Goal: Information Seeking & Learning: Learn about a topic

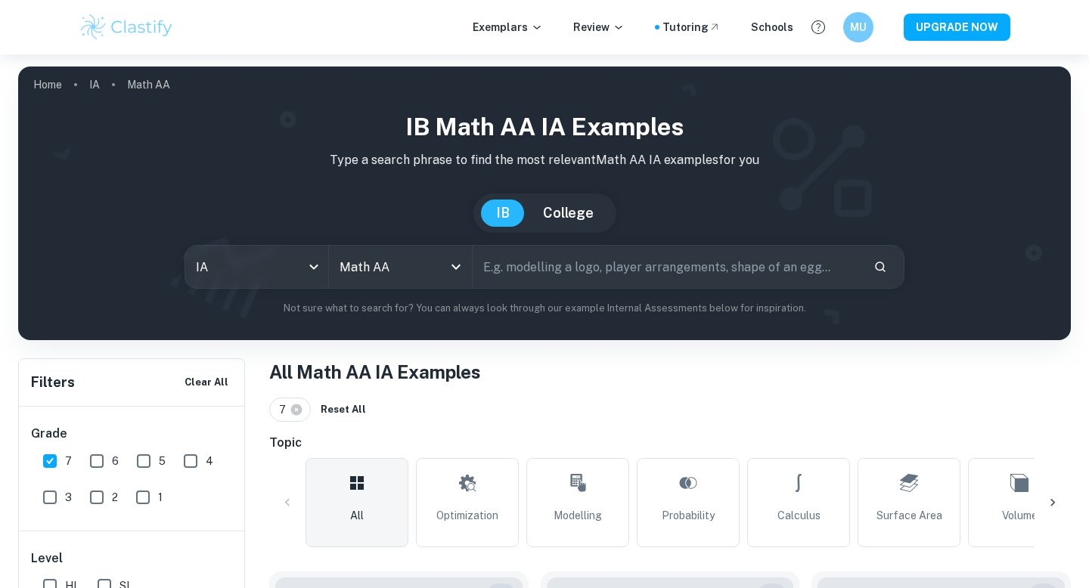
scroll to position [146, 0]
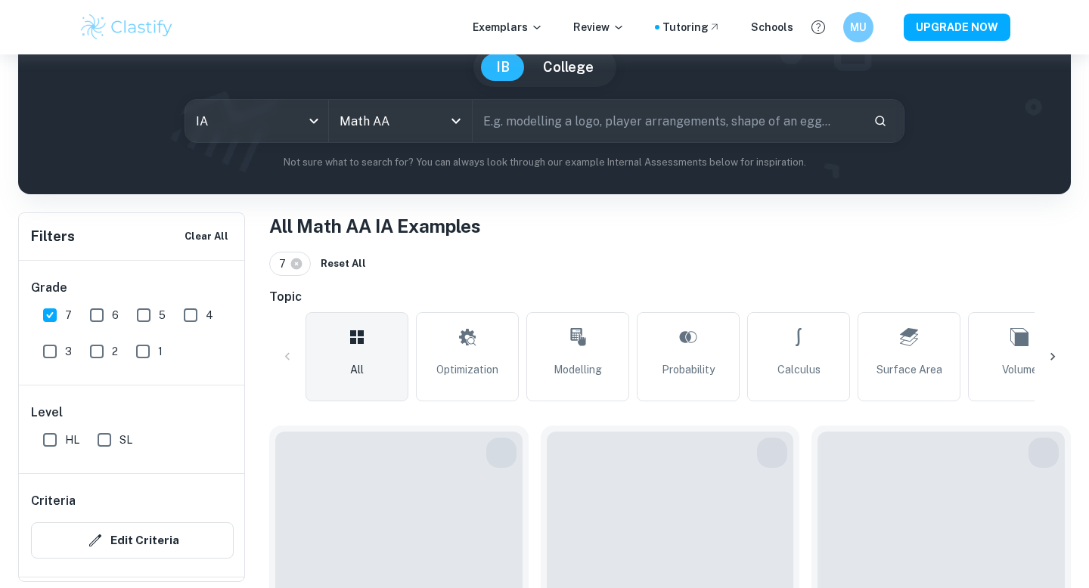
click at [52, 444] on input "HL" at bounding box center [50, 440] width 30 height 30
checkbox input "true"
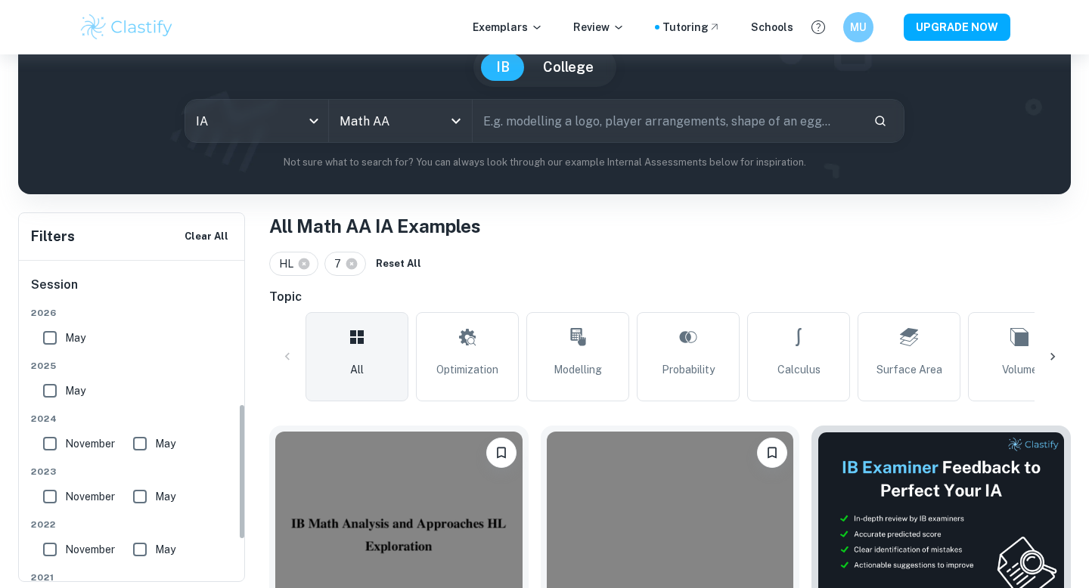
scroll to position [299, 0]
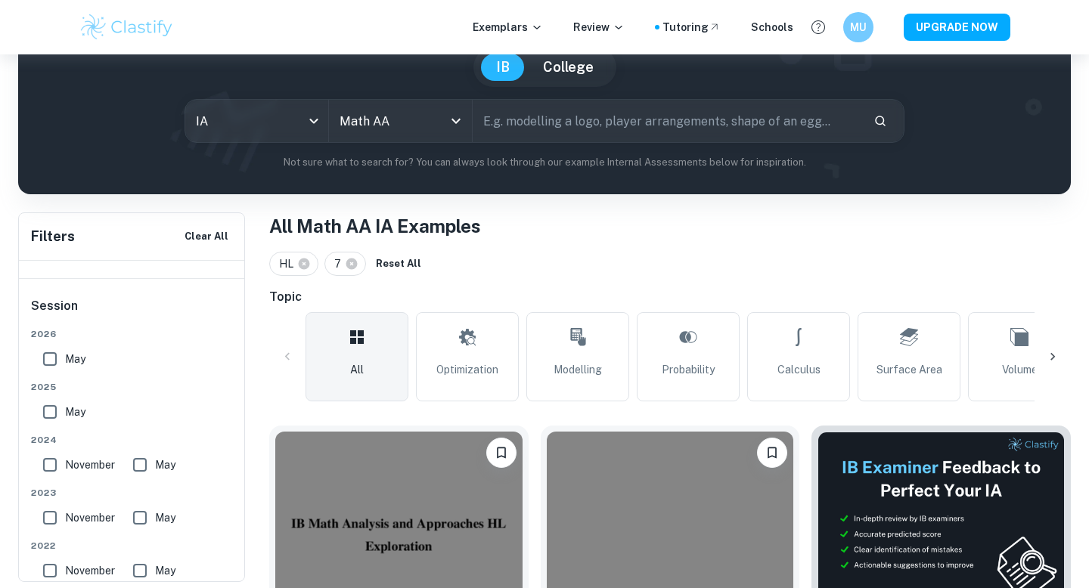
click at [51, 413] on input "May" at bounding box center [50, 412] width 30 height 30
checkbox input "true"
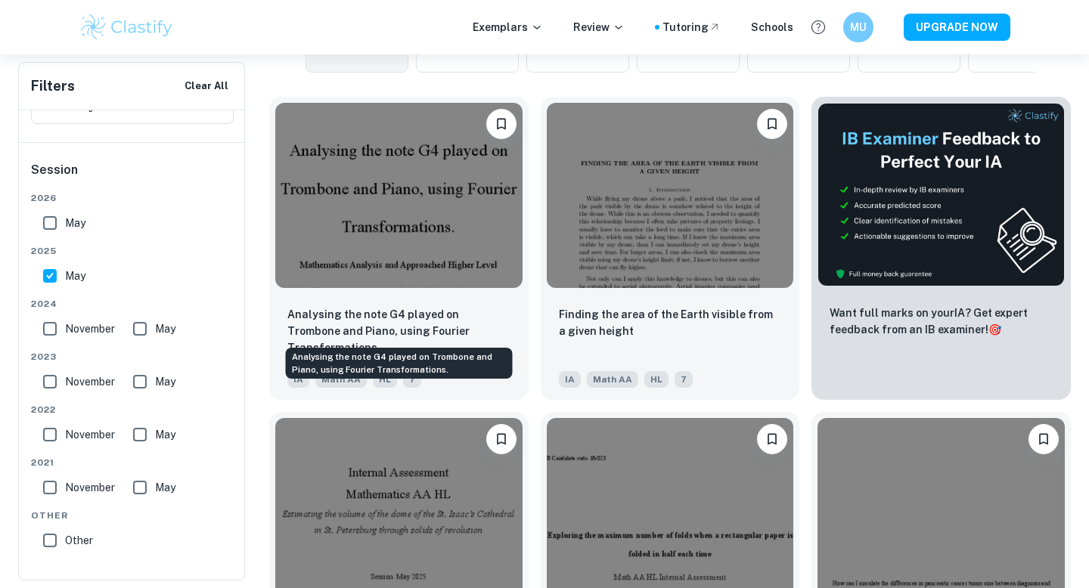
scroll to position [476, 0]
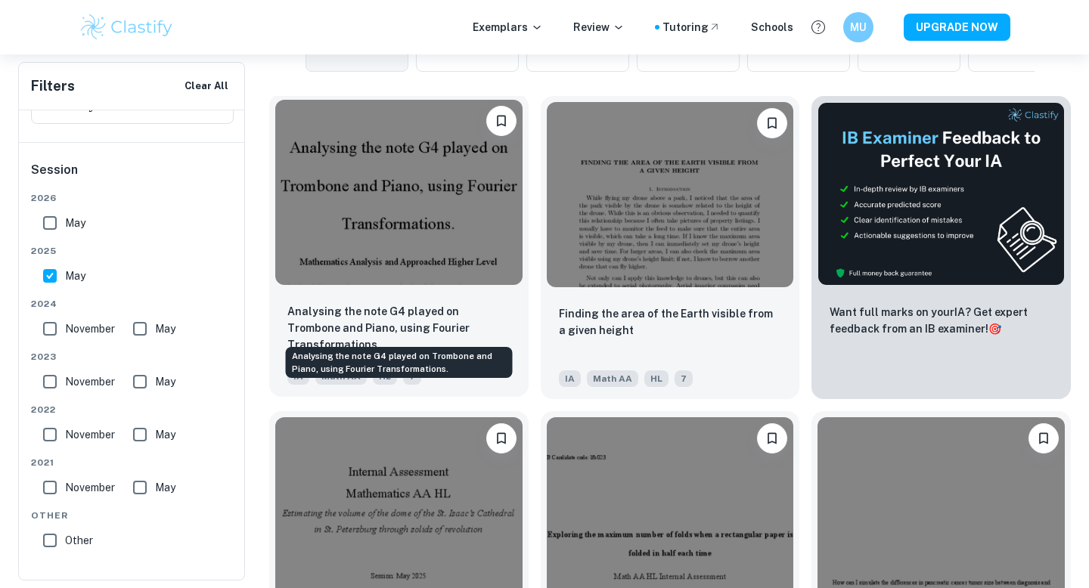
click at [385, 317] on p "Analysing the note G4 played on Trombone and Piano, using Fourier Transformatio…" at bounding box center [398, 328] width 223 height 50
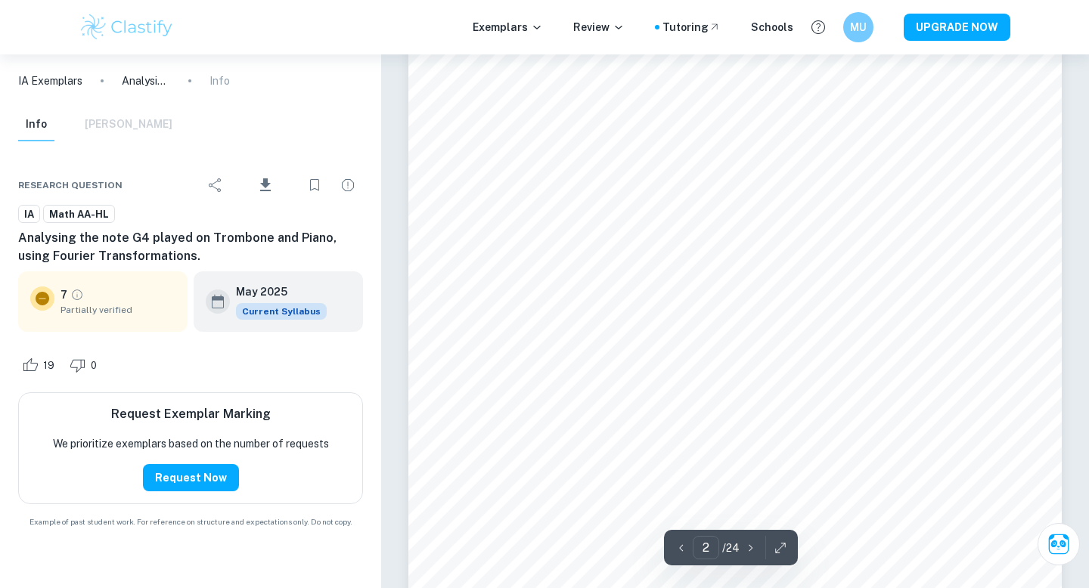
scroll to position [1151, 0]
type input "4"
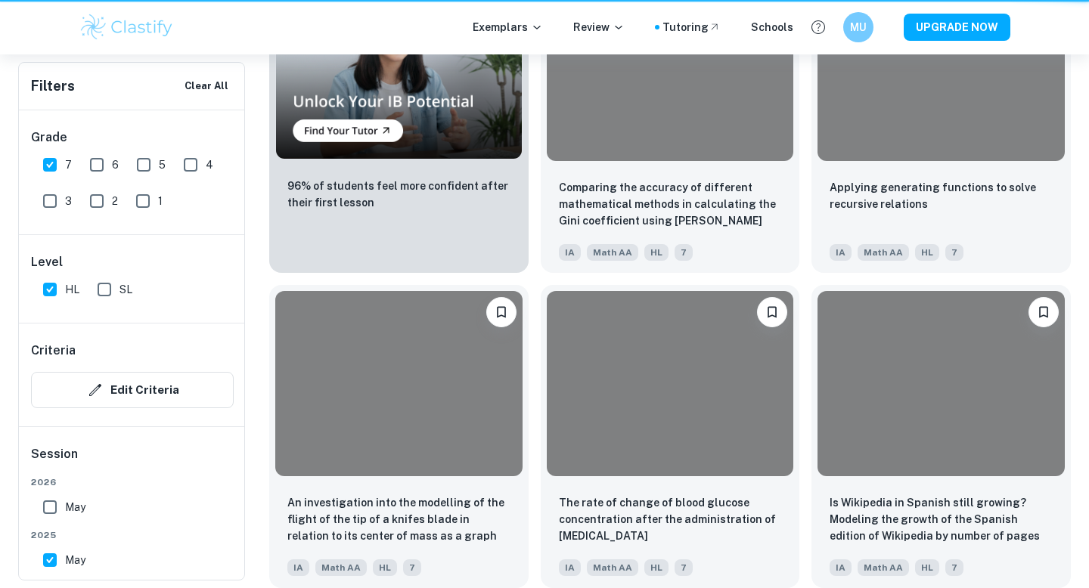
scroll to position [476, 0]
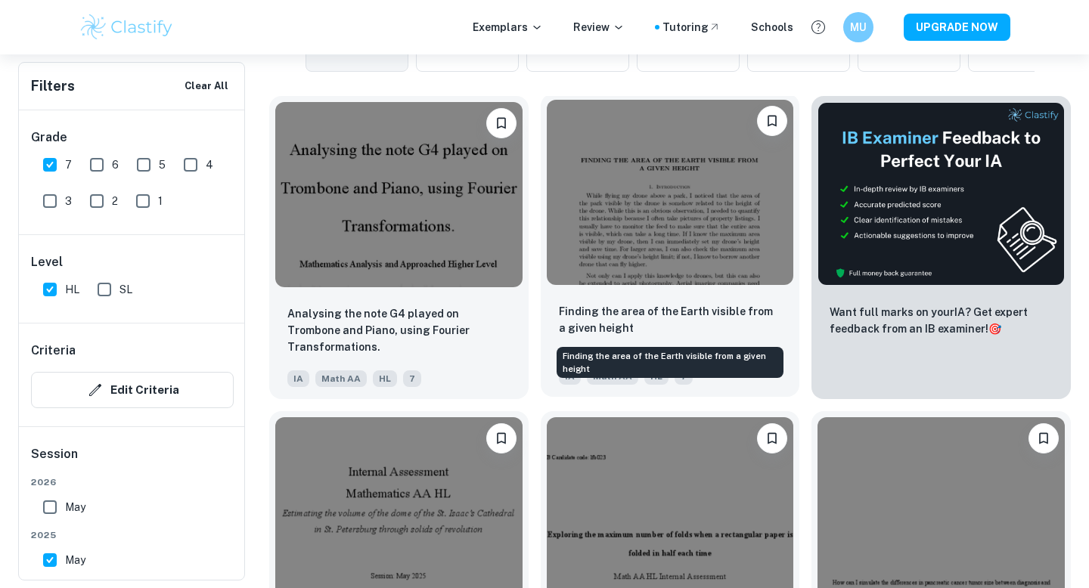
click at [660, 322] on p "Finding the area of the Earth visible from a given height" at bounding box center [670, 319] width 223 height 33
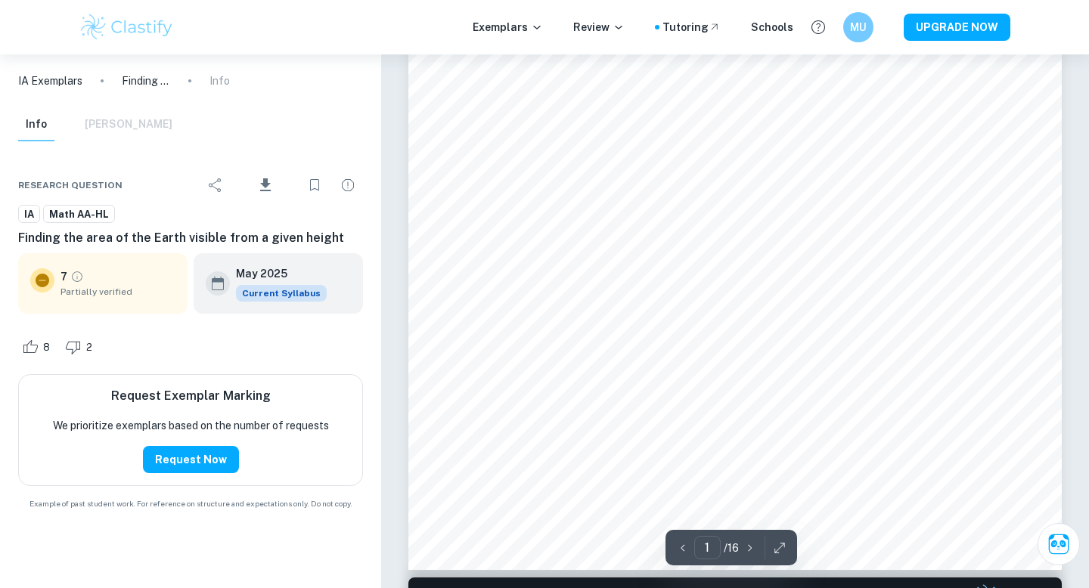
scroll to position [380, 0]
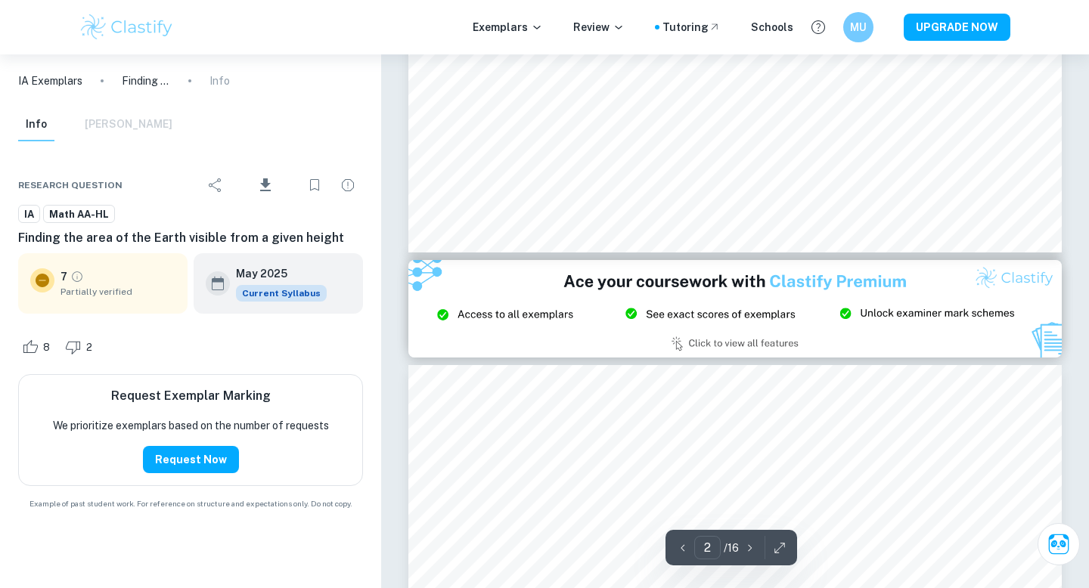
type input "3"
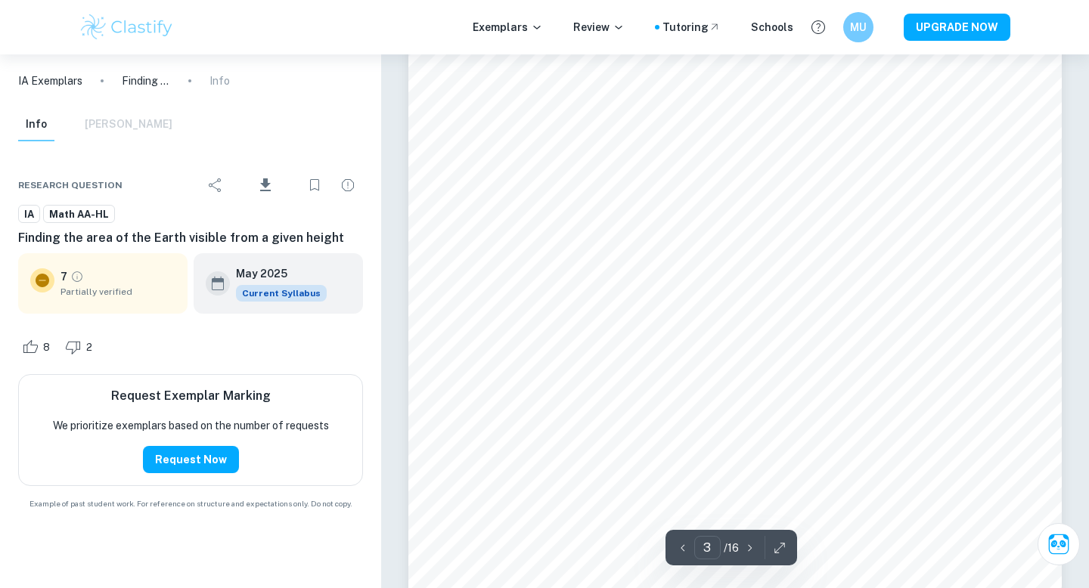
scroll to position [2223, 0]
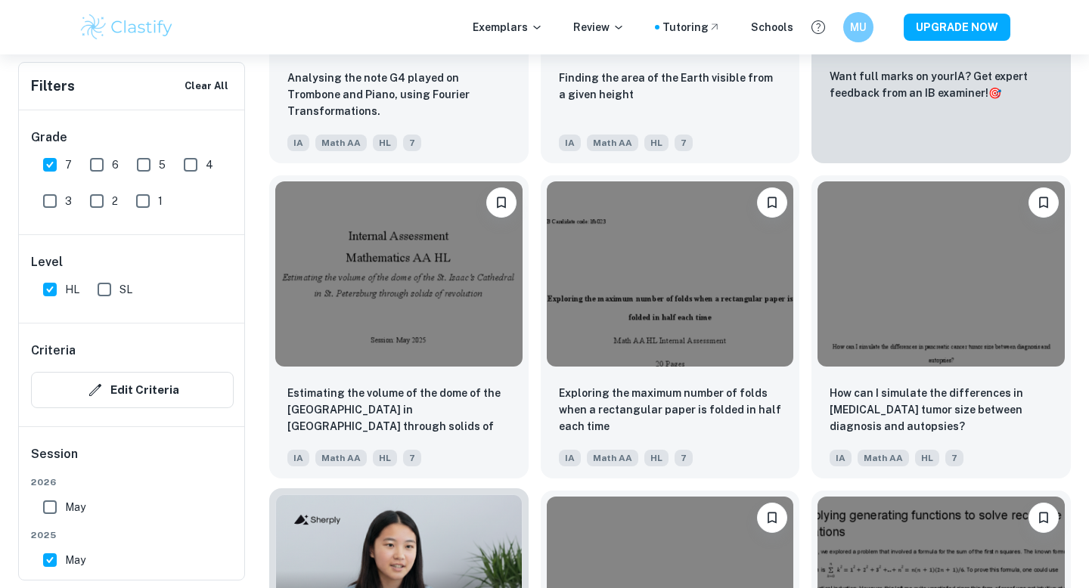
scroll to position [746, 0]
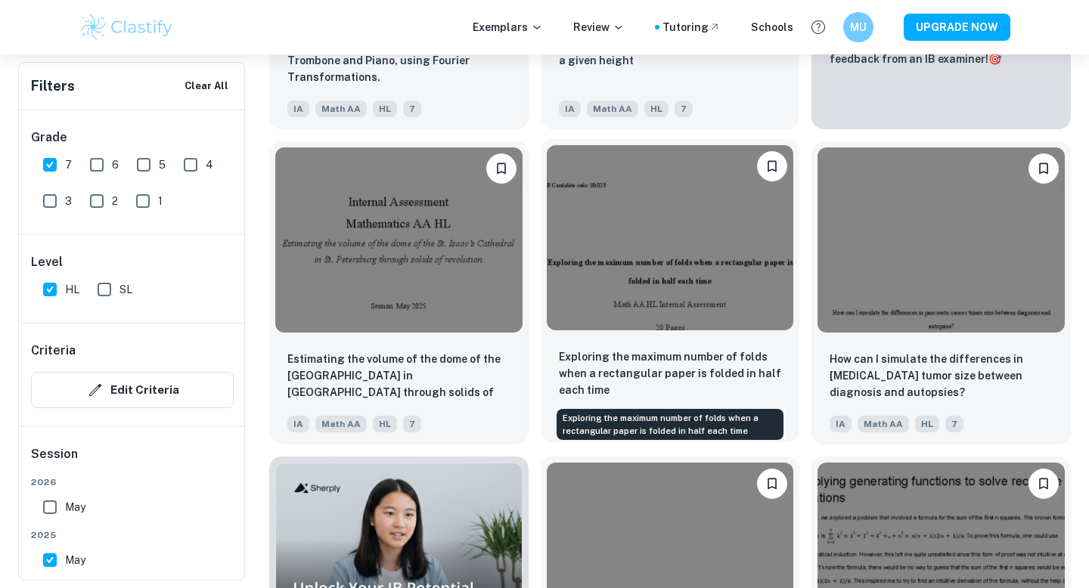
click at [665, 366] on p "Exploring the maximum number of folds when a rectangular paper is folded in hal…" at bounding box center [670, 374] width 223 height 50
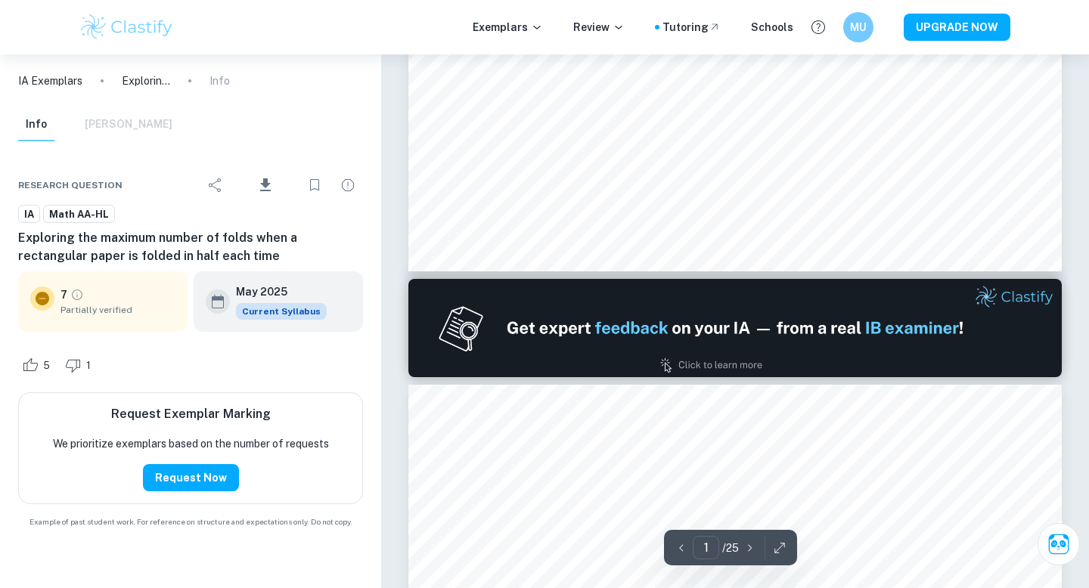
type input "2"
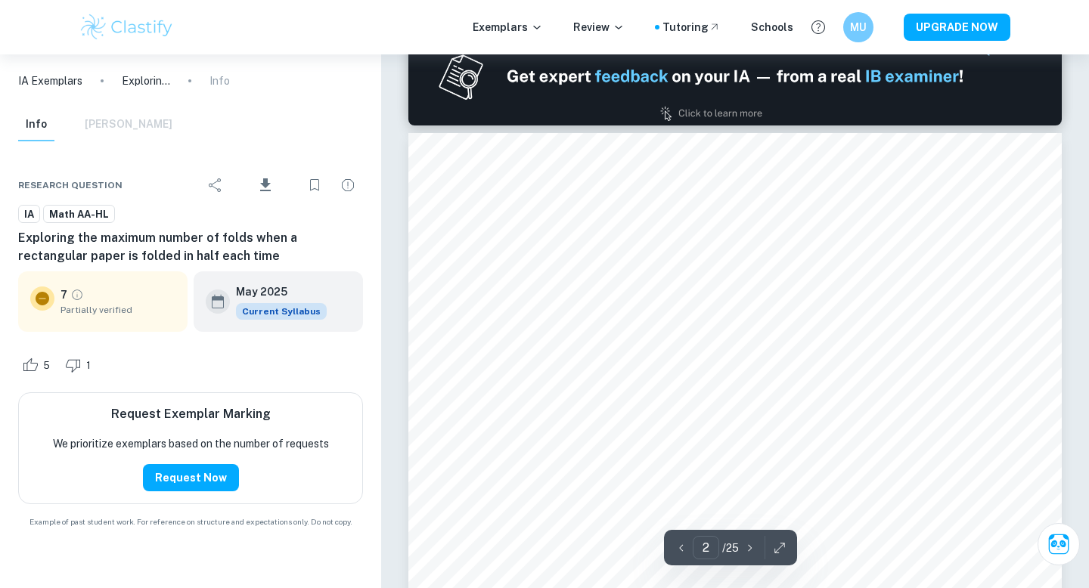
scroll to position [1098, 0]
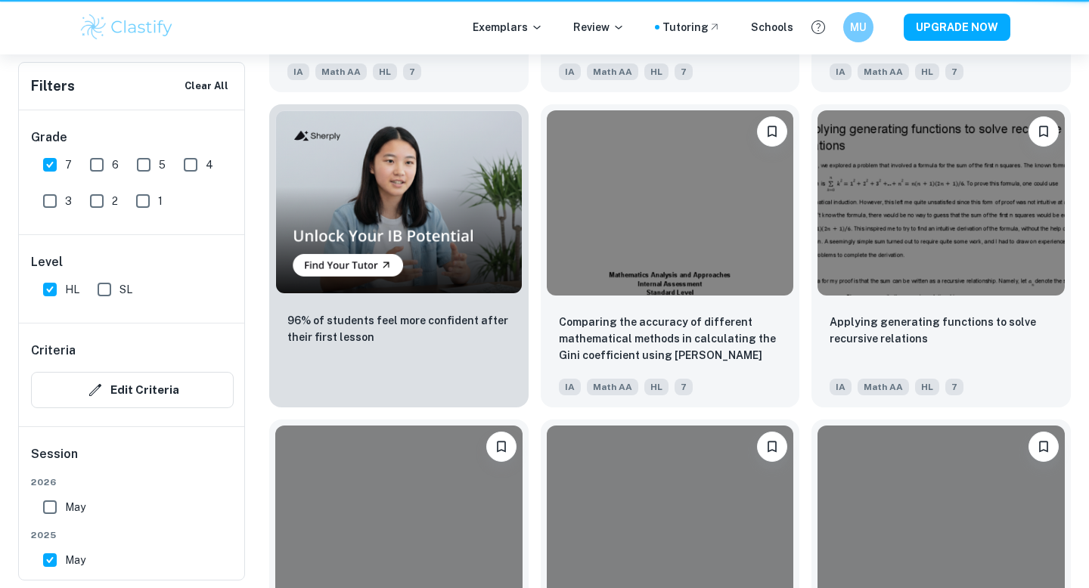
scroll to position [746, 0]
